Goal: Navigation & Orientation: Find specific page/section

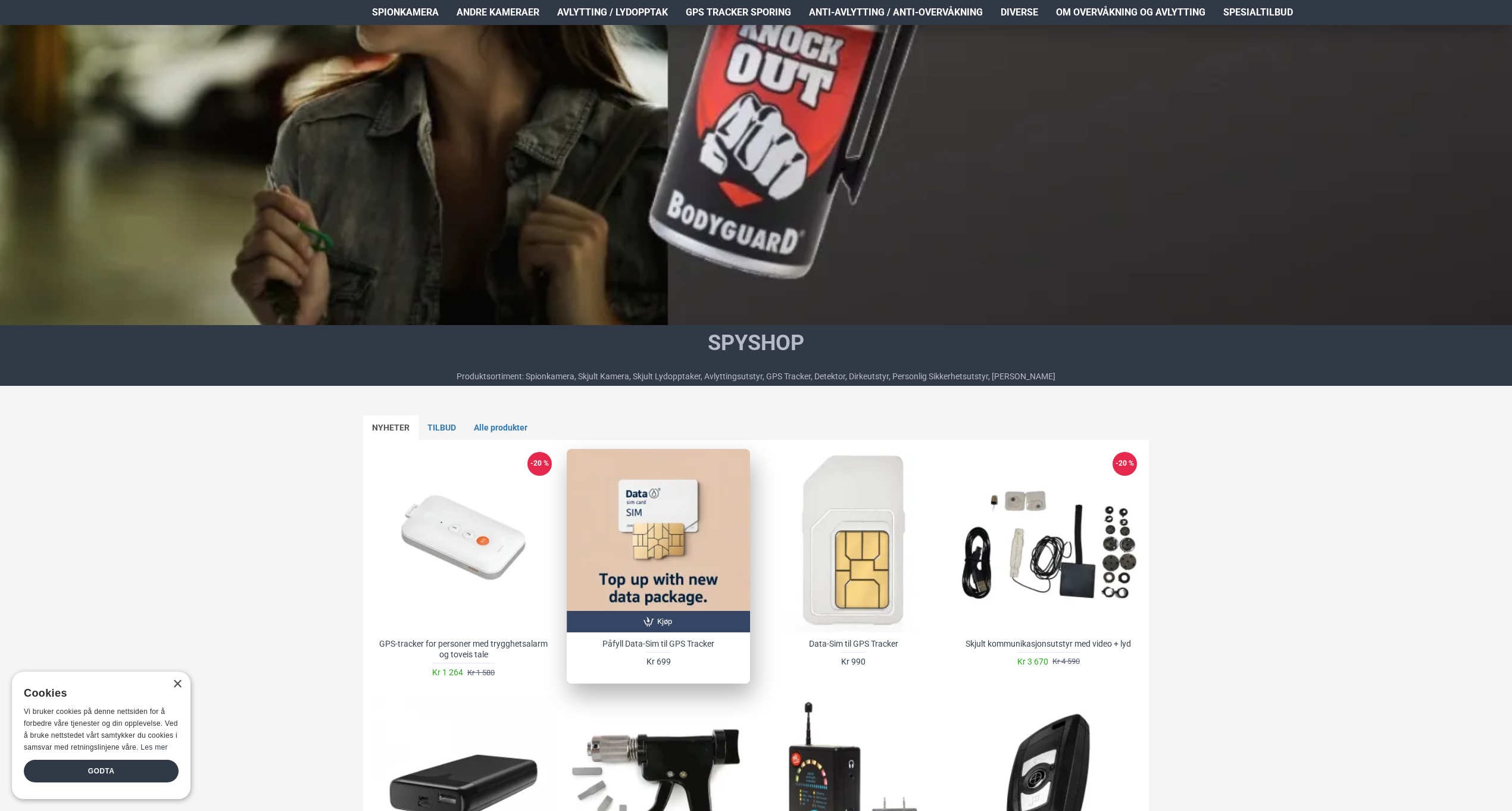
scroll to position [198, 0]
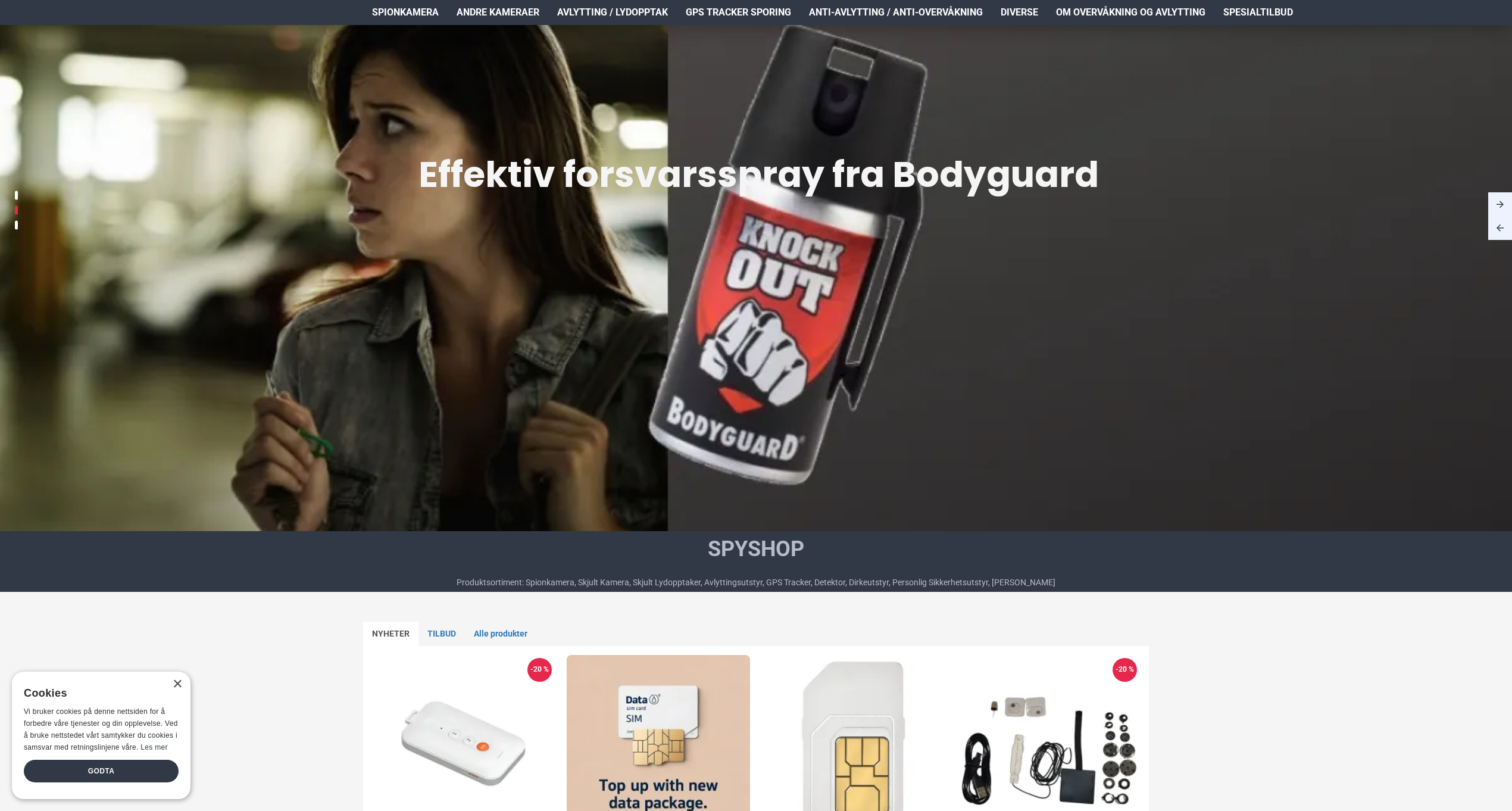
click at [796, 325] on img at bounding box center [756, 250] width 1512 height 630
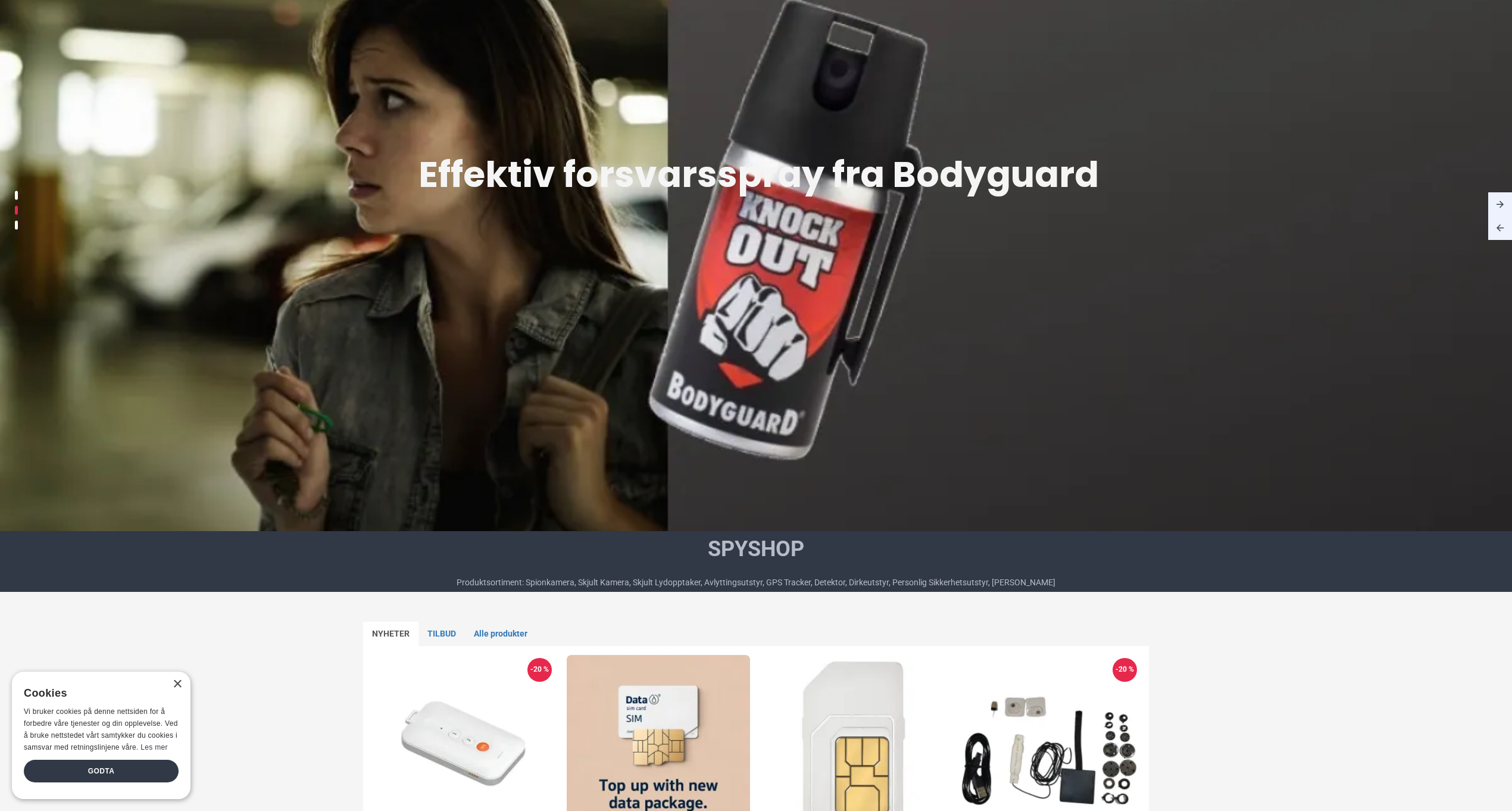
scroll to position [0, 0]
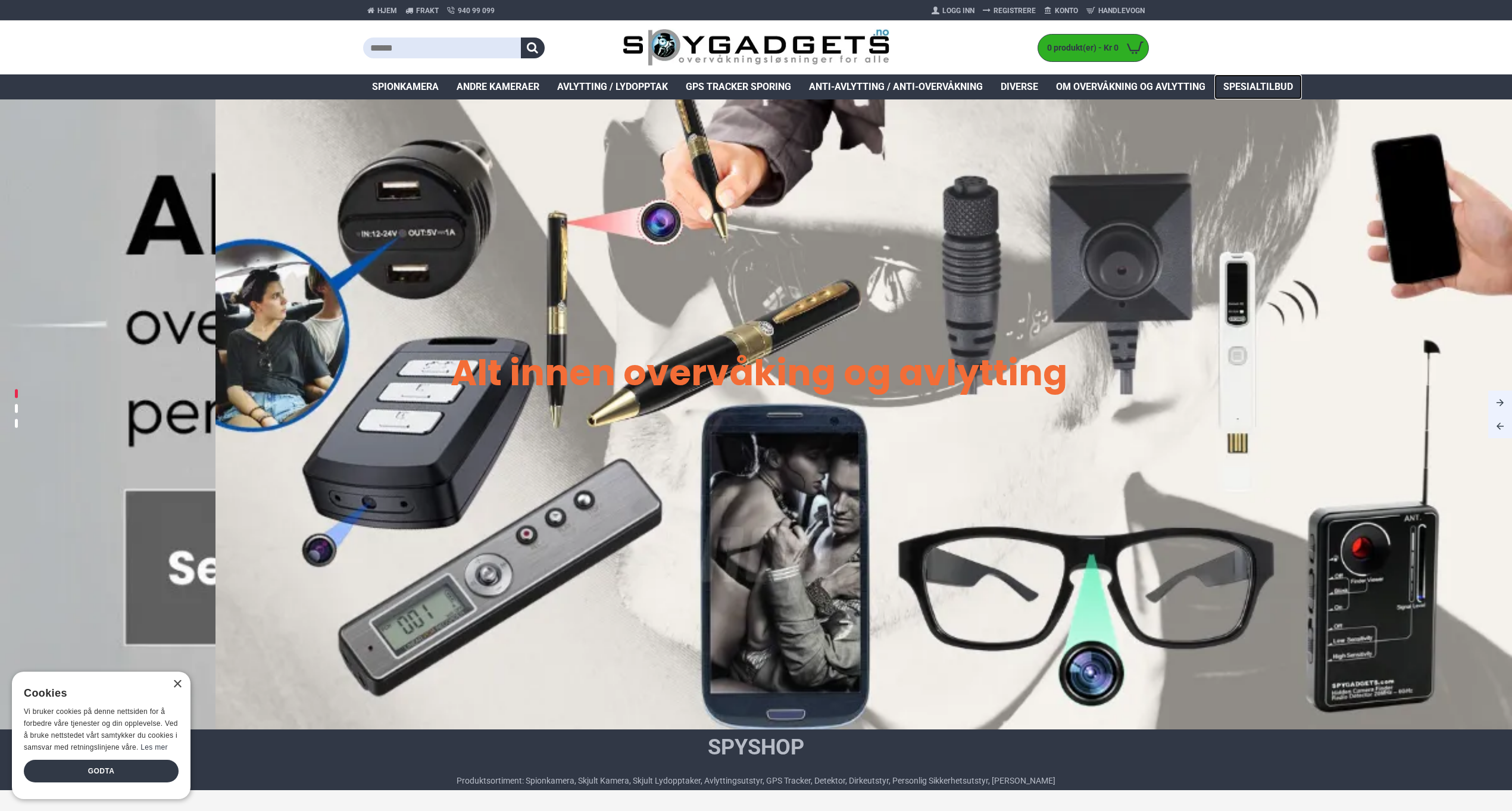
click at [1248, 82] on span "Spesialtilbud" at bounding box center [1258, 87] width 70 height 15
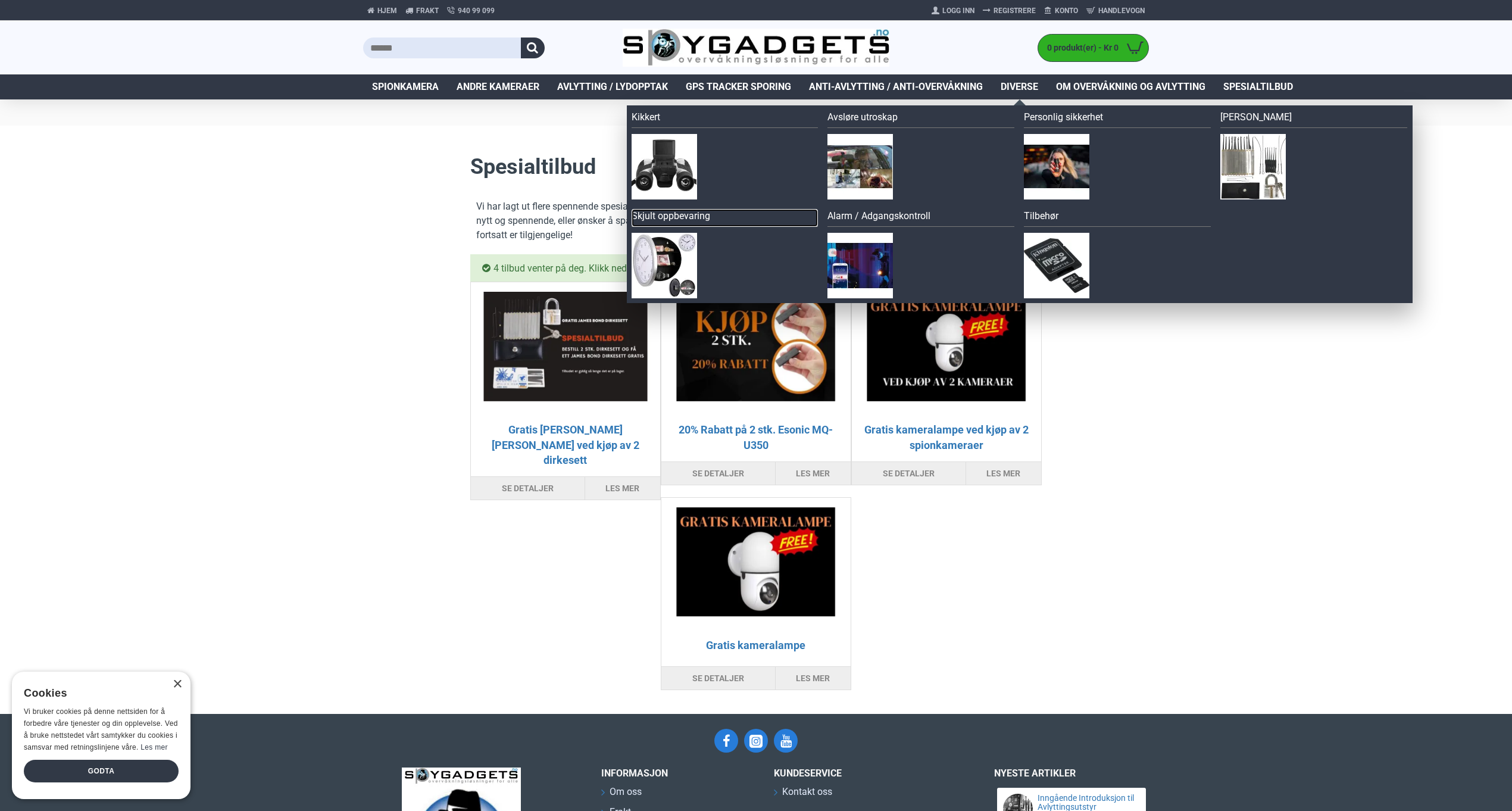
click at [680, 216] on link "Skjult oppbevaring" at bounding box center [725, 217] width 187 height 18
